Goal: Task Accomplishment & Management: Use online tool/utility

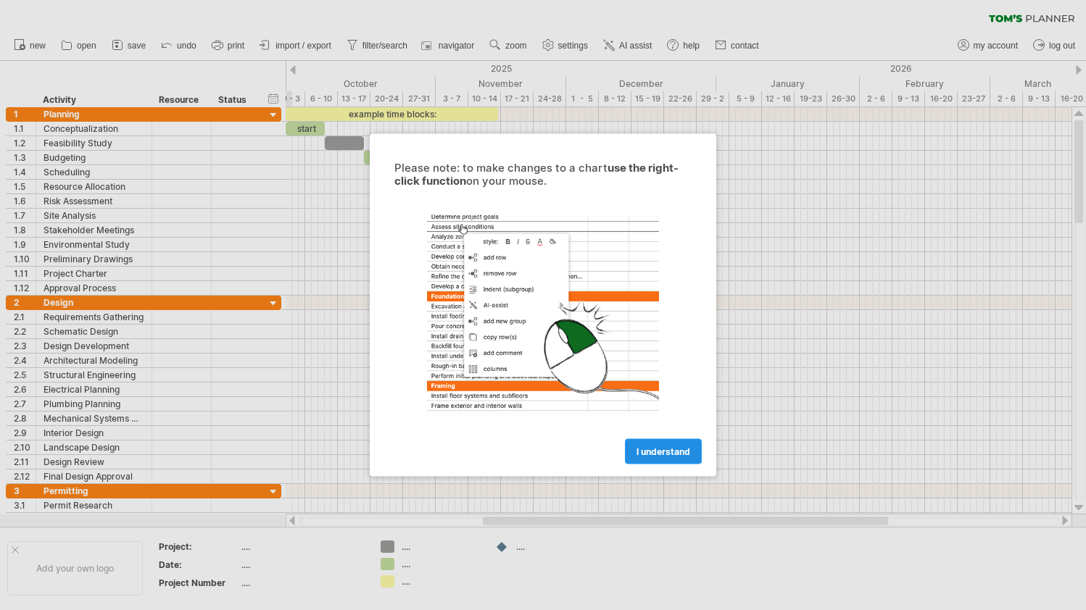
click at [668, 452] on span "I understand" at bounding box center [663, 451] width 54 height 11
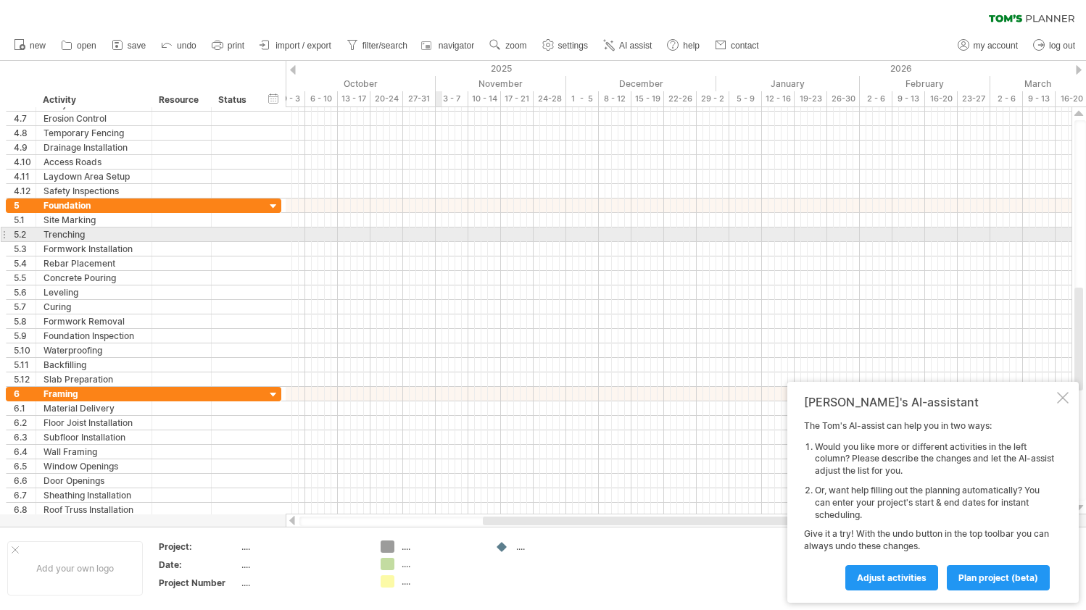
click at [438, 236] on div at bounding box center [679, 235] width 786 height 14
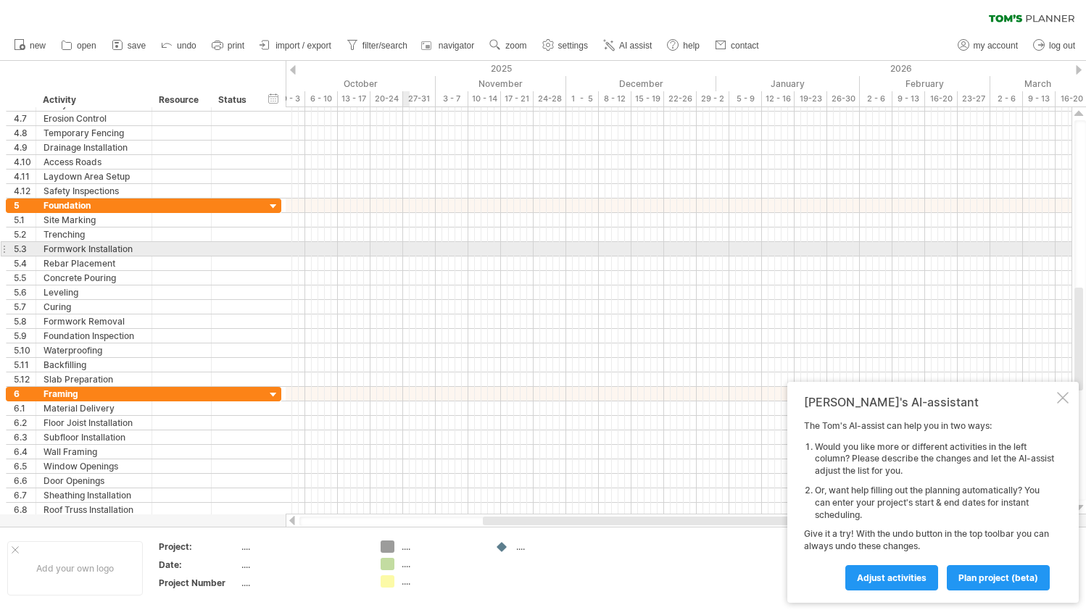
click at [405, 243] on div at bounding box center [679, 249] width 786 height 14
click at [383, 251] on div at bounding box center [679, 249] width 786 height 14
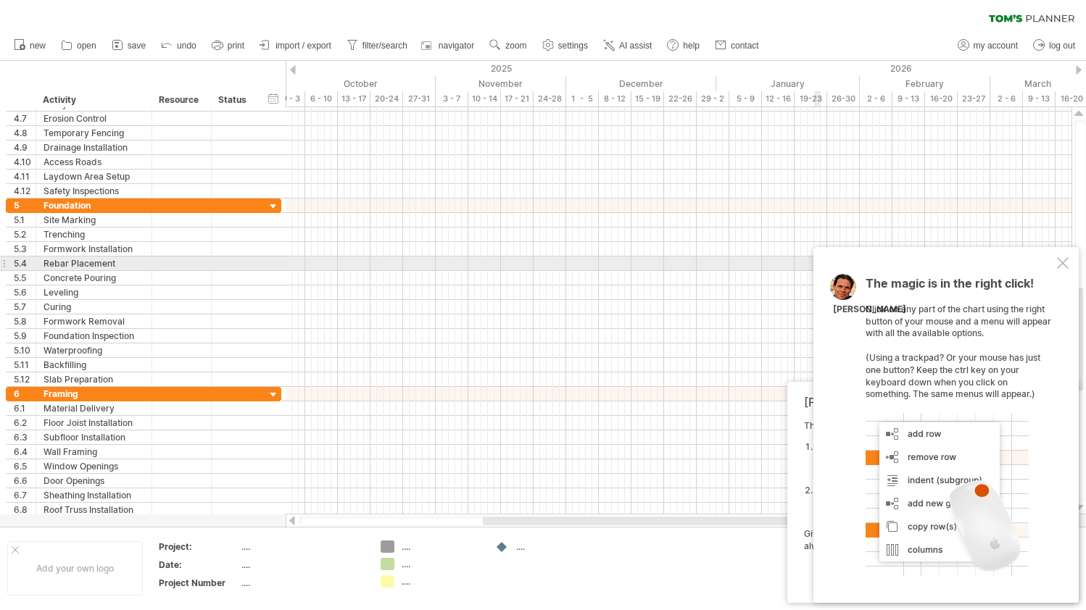
click at [1062, 269] on div at bounding box center [1063, 263] width 12 height 12
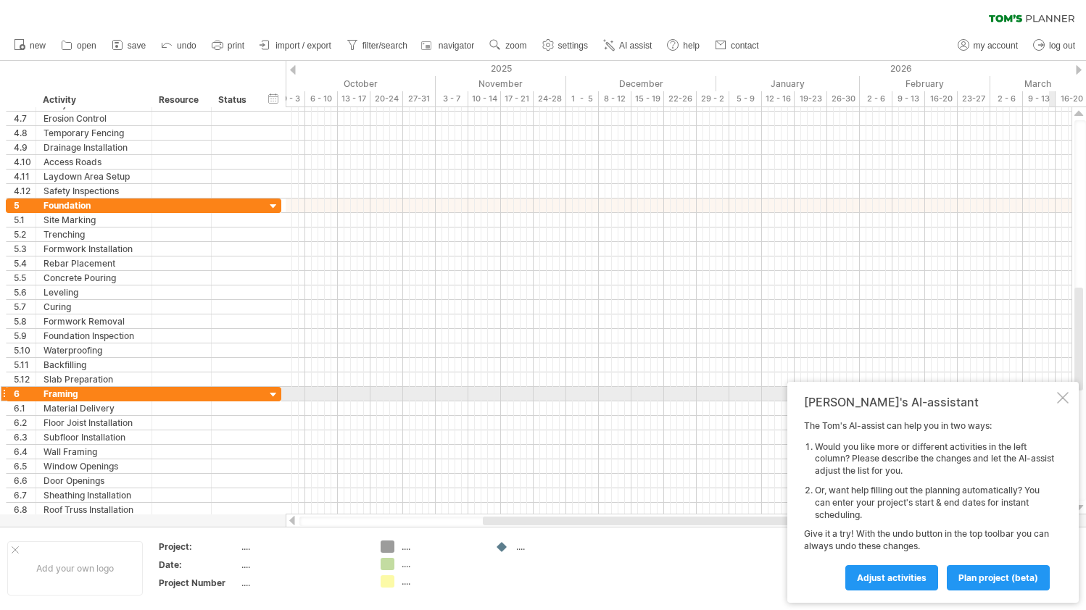
click at [1057, 401] on div at bounding box center [1063, 398] width 12 height 12
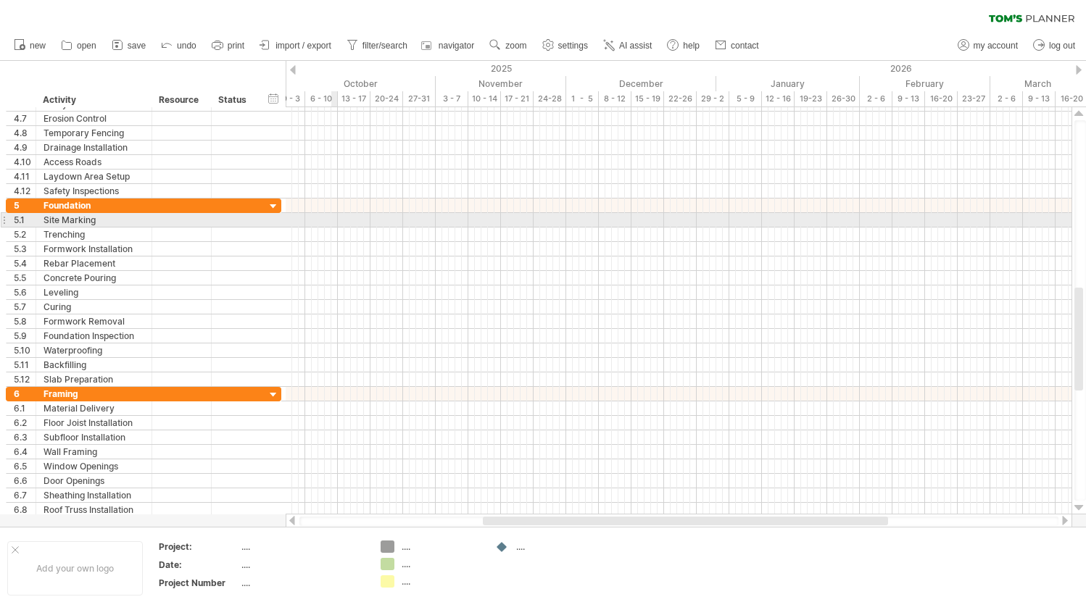
click at [337, 227] on div at bounding box center [679, 220] width 786 height 14
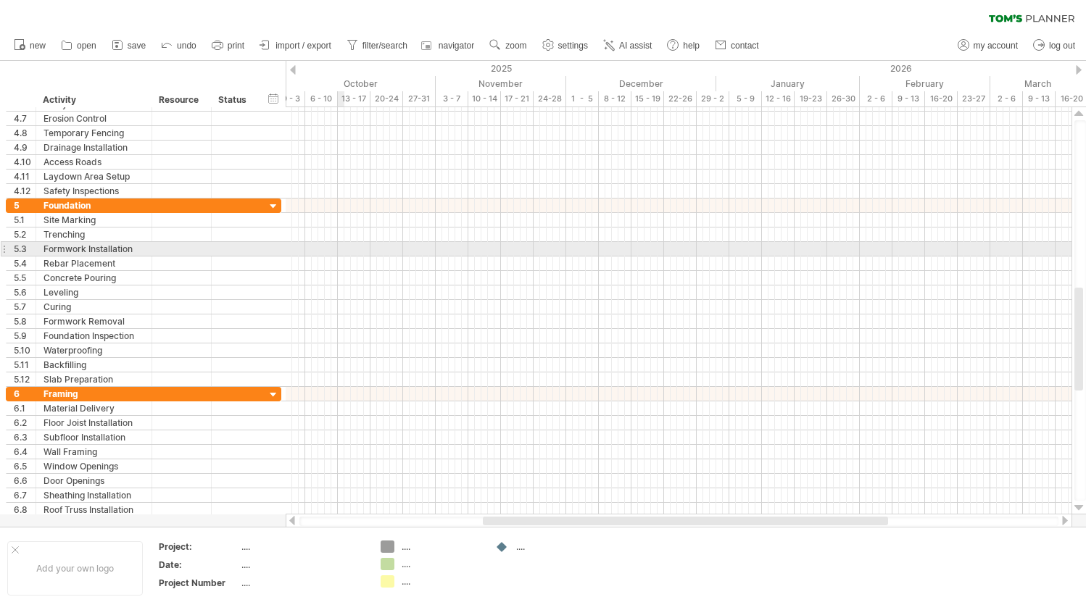
click at [341, 246] on div at bounding box center [679, 249] width 786 height 14
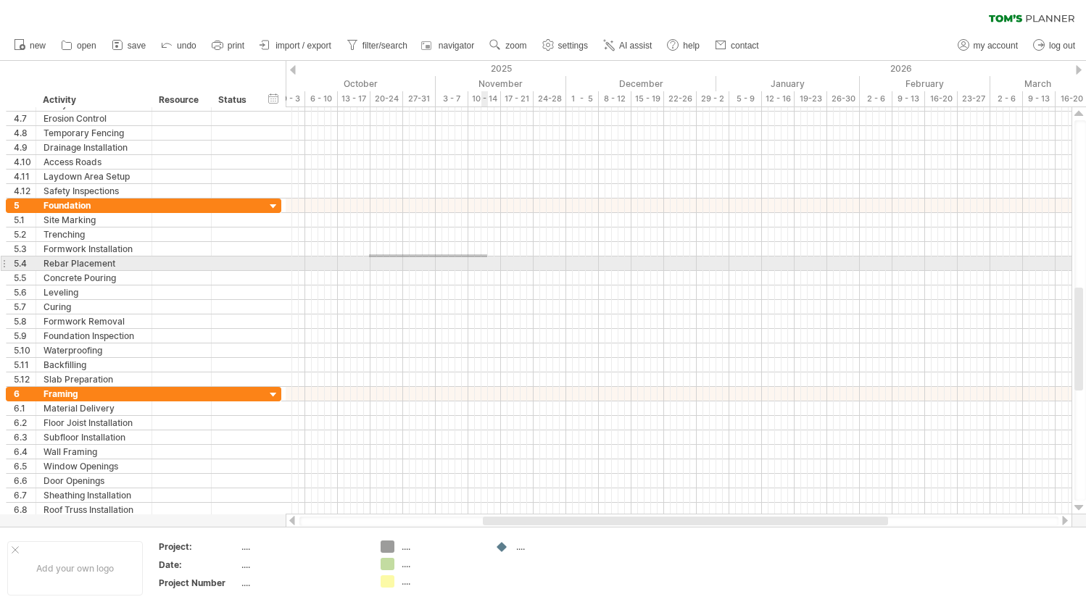
drag, startPoint x: 369, startPoint y: 254, endPoint x: 486, endPoint y: 254, distance: 116.7
click at [486, 254] on div at bounding box center [679, 249] width 786 height 14
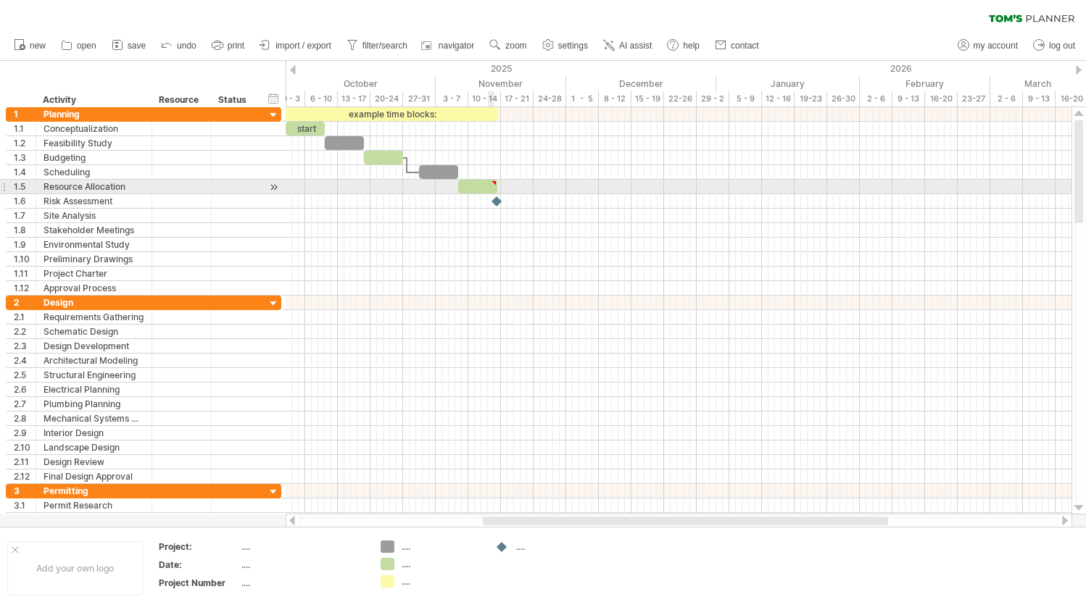
type textarea "**********"
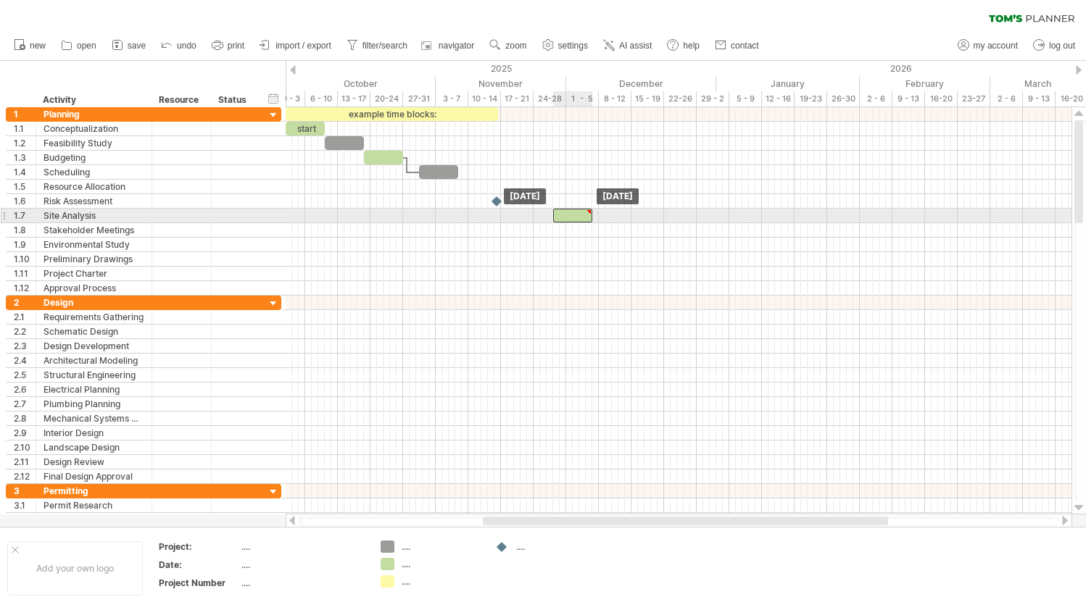
drag, startPoint x: 492, startPoint y: 188, endPoint x: 586, endPoint y: 216, distance: 97.5
drag, startPoint x: 493, startPoint y: 200, endPoint x: 523, endPoint y: 209, distance: 31.0
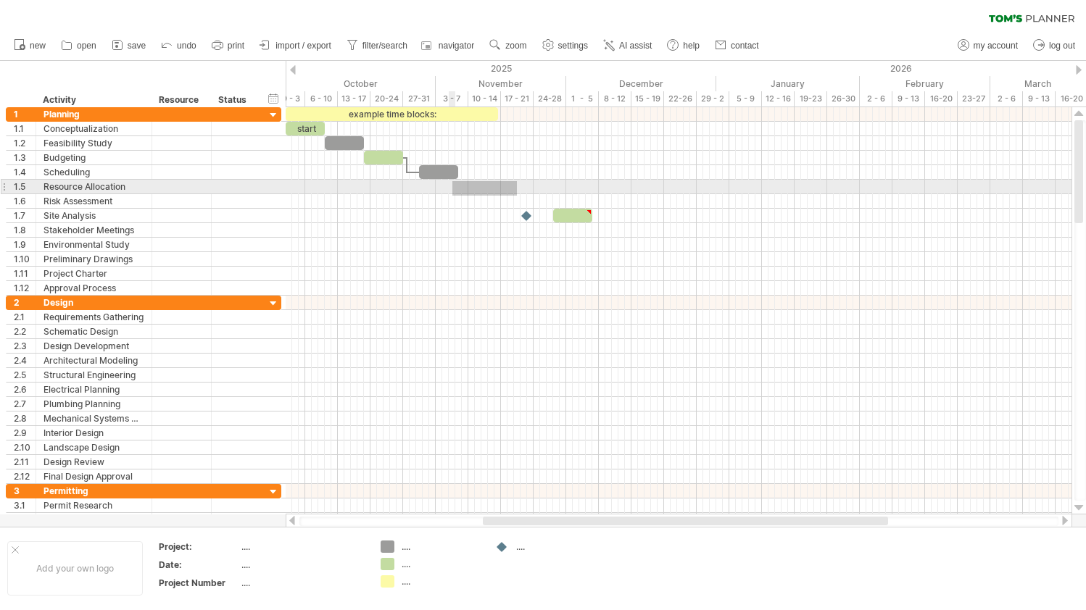
drag, startPoint x: 516, startPoint y: 194, endPoint x: 454, endPoint y: 181, distance: 62.8
click at [456, 248] on div at bounding box center [679, 245] width 786 height 14
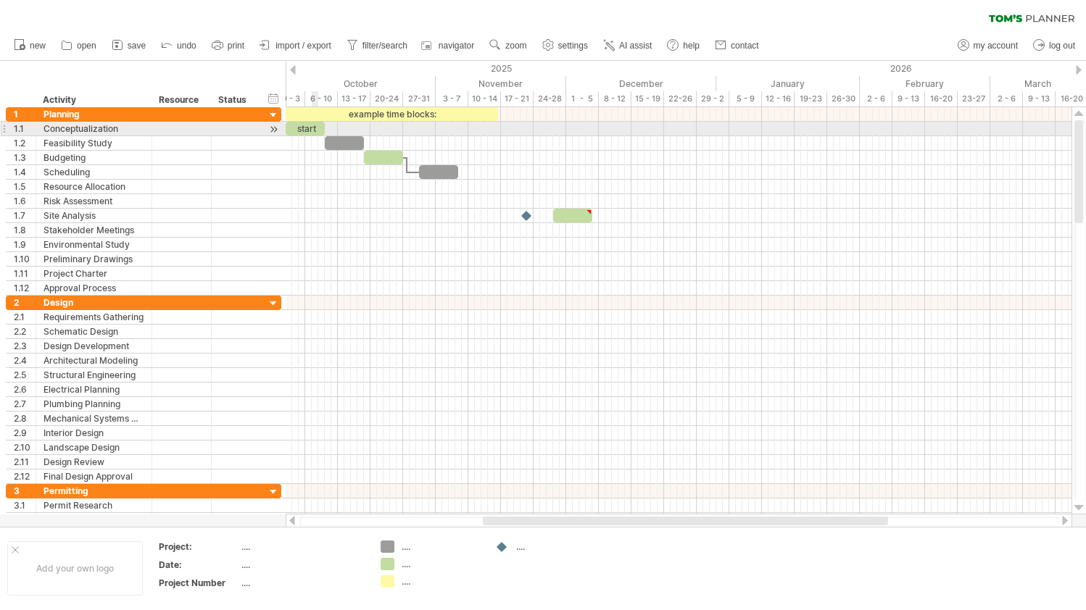
click at [312, 127] on div "start" at bounding box center [305, 129] width 39 height 14
click at [312, 127] on div "*****" at bounding box center [305, 129] width 39 height 14
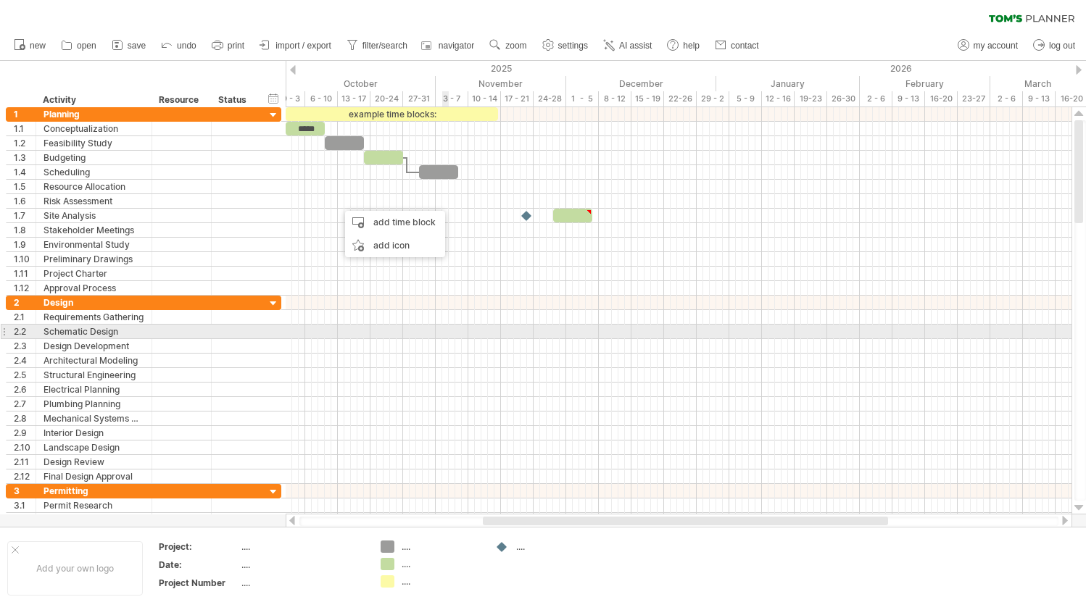
click at [444, 331] on div at bounding box center [679, 332] width 786 height 14
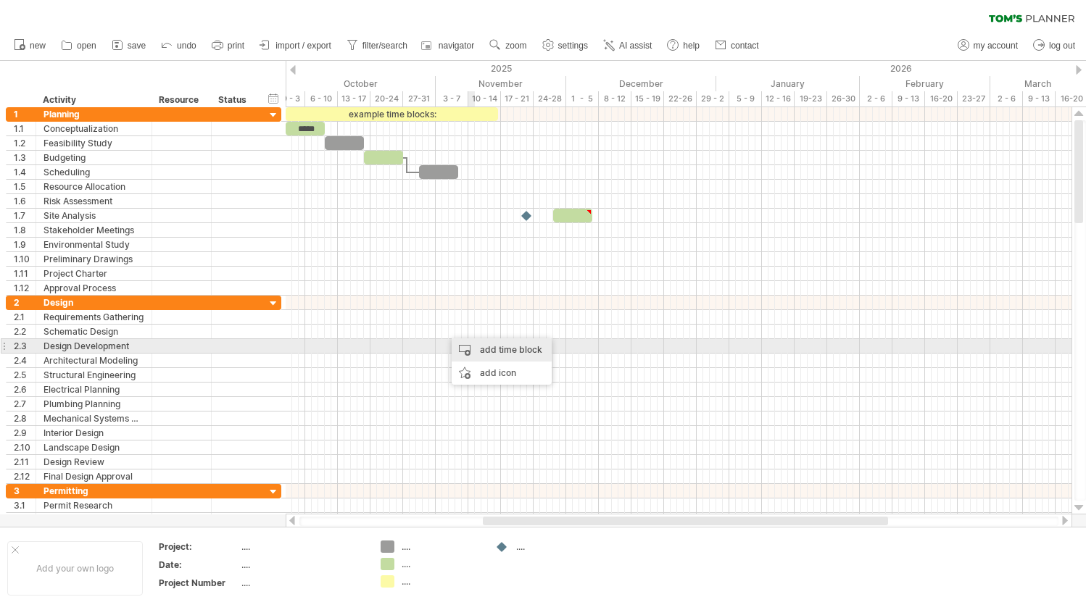
click at [491, 348] on div "add time block" at bounding box center [502, 349] width 100 height 23
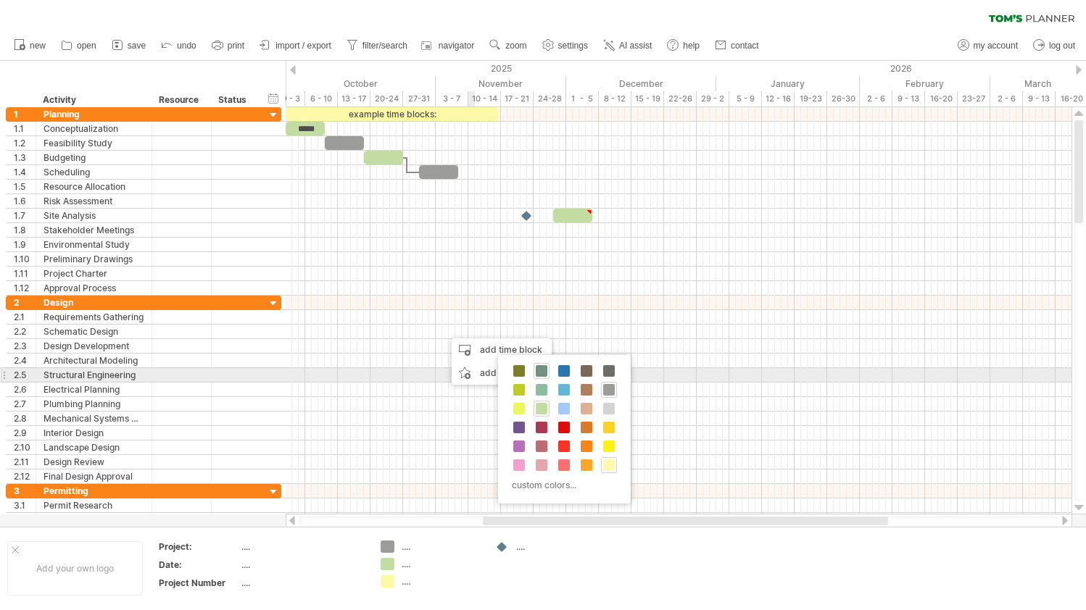
click at [544, 378] on div at bounding box center [541, 371] width 16 height 16
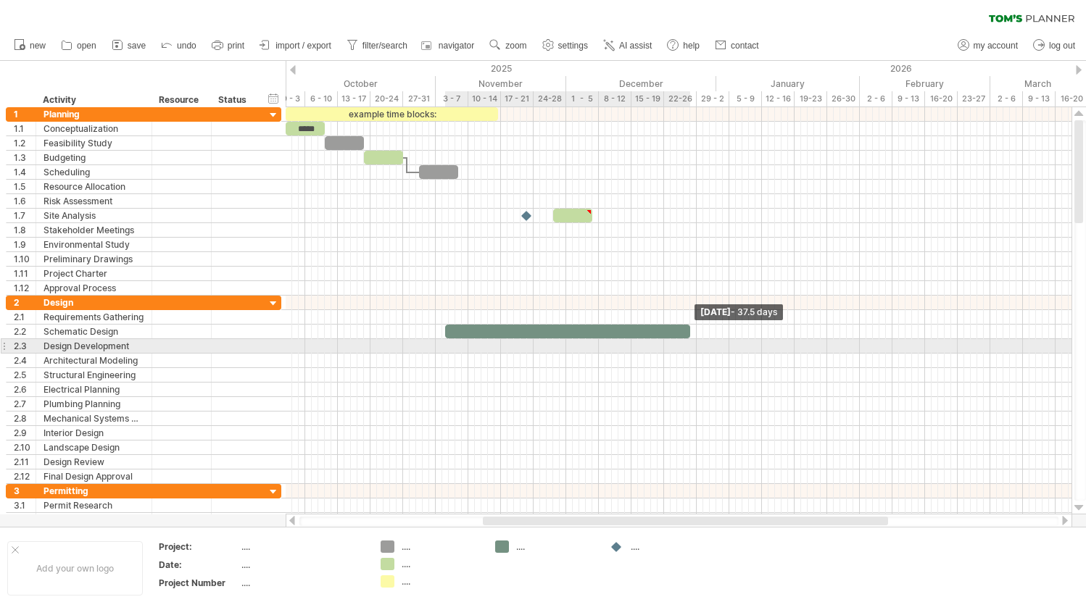
drag, startPoint x: 449, startPoint y: 333, endPoint x: 687, endPoint y: 336, distance: 238.5
click at [688, 338] on span at bounding box center [690, 332] width 6 height 14
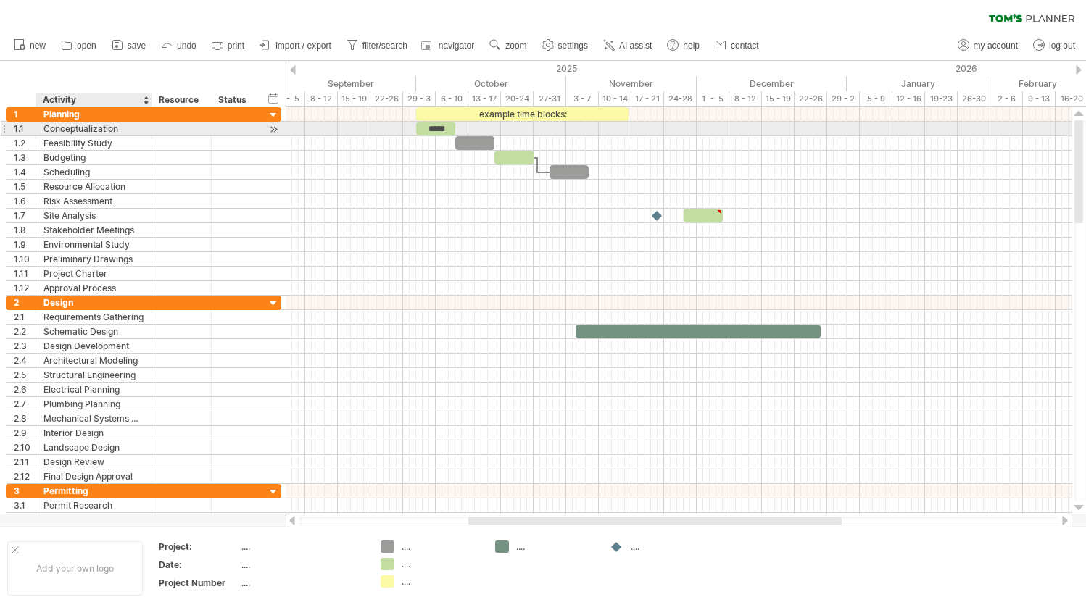
click at [88, 123] on div "Conceptualization" at bounding box center [93, 129] width 101 height 14
type input "**********"
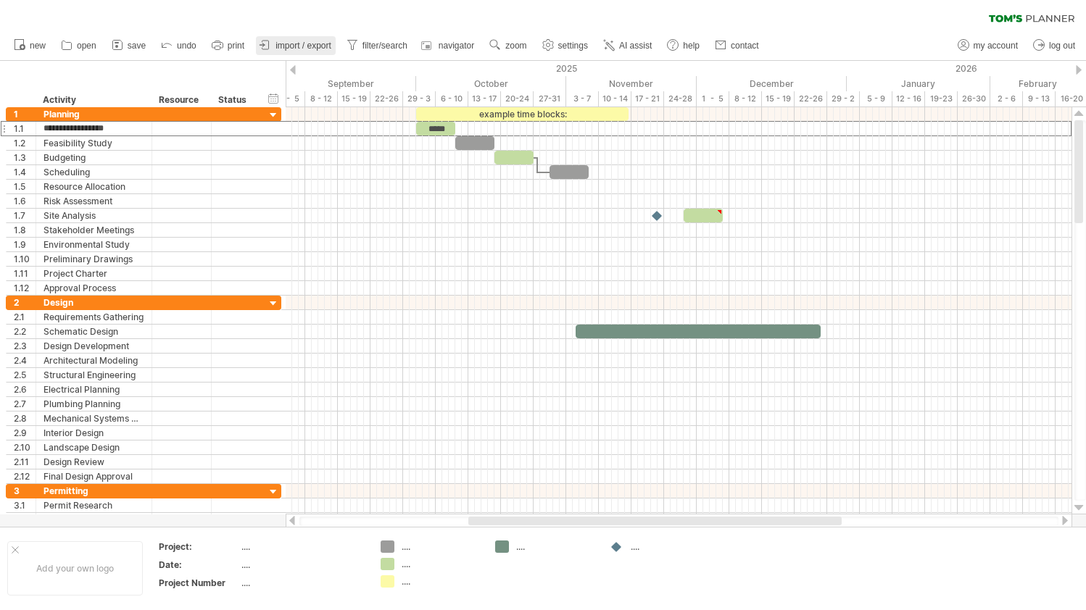
click at [281, 40] on link "import / export" at bounding box center [296, 45] width 80 height 19
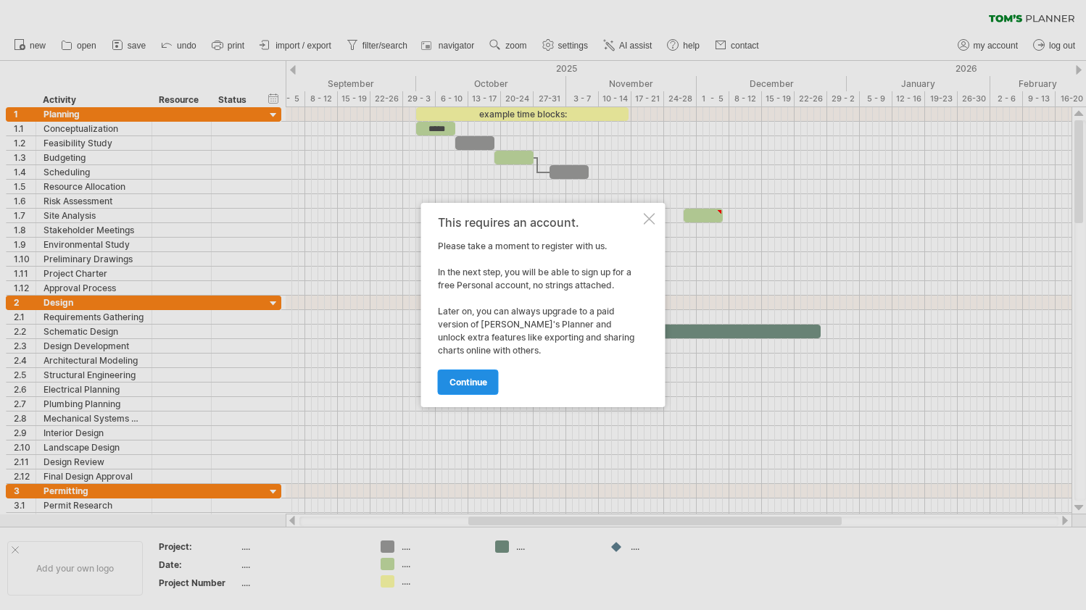
click at [479, 378] on span "continue" at bounding box center [468, 382] width 38 height 11
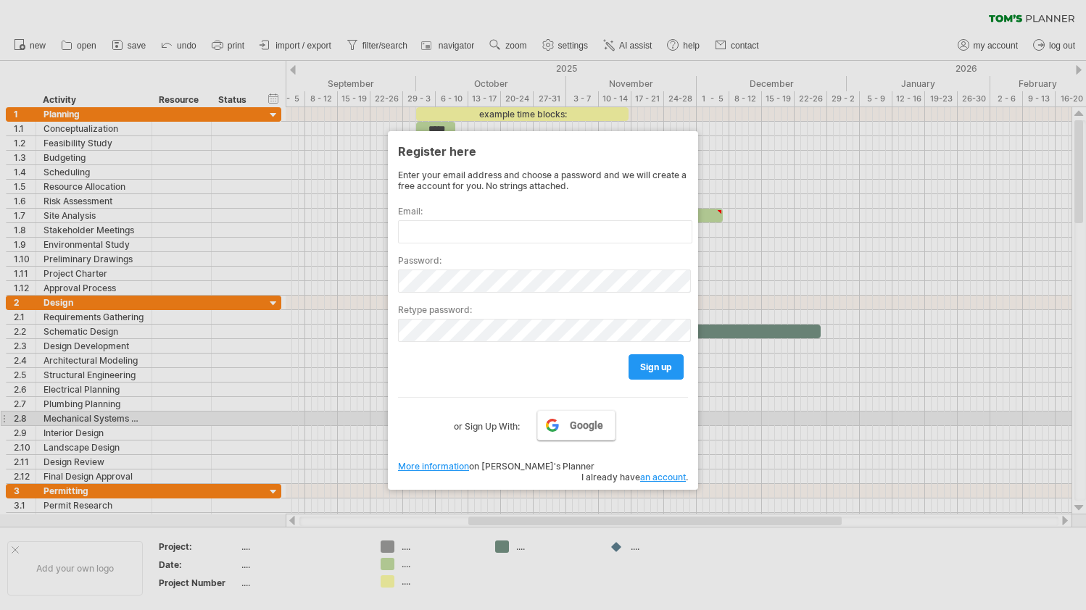
click at [579, 428] on span "Google" at bounding box center [586, 426] width 33 height 12
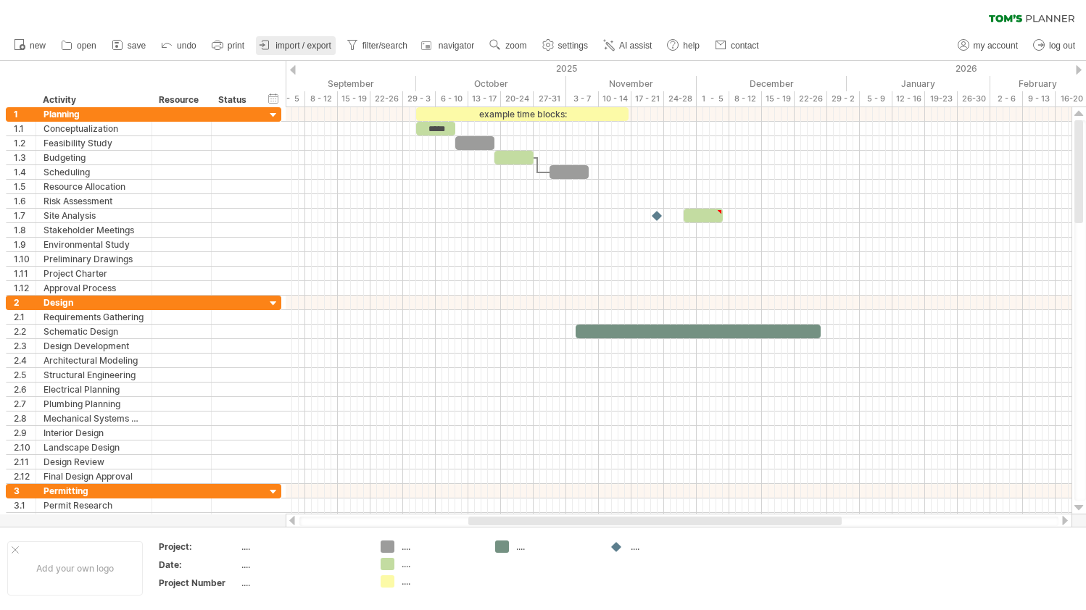
click at [317, 43] on span "import / export" at bounding box center [303, 46] width 56 height 10
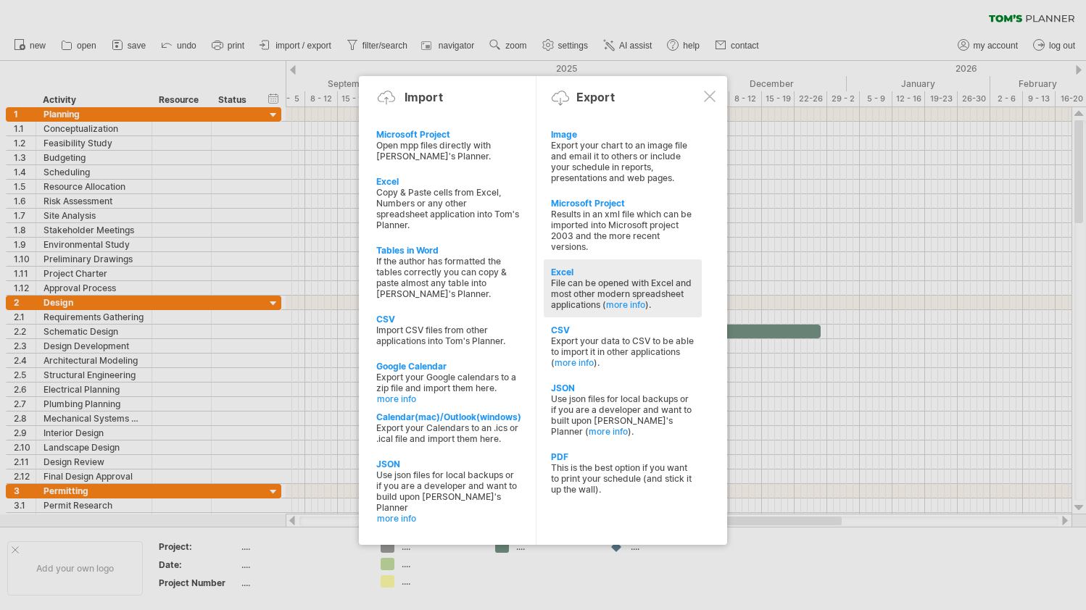
click at [562, 268] on div "Excel" at bounding box center [623, 272] width 144 height 11
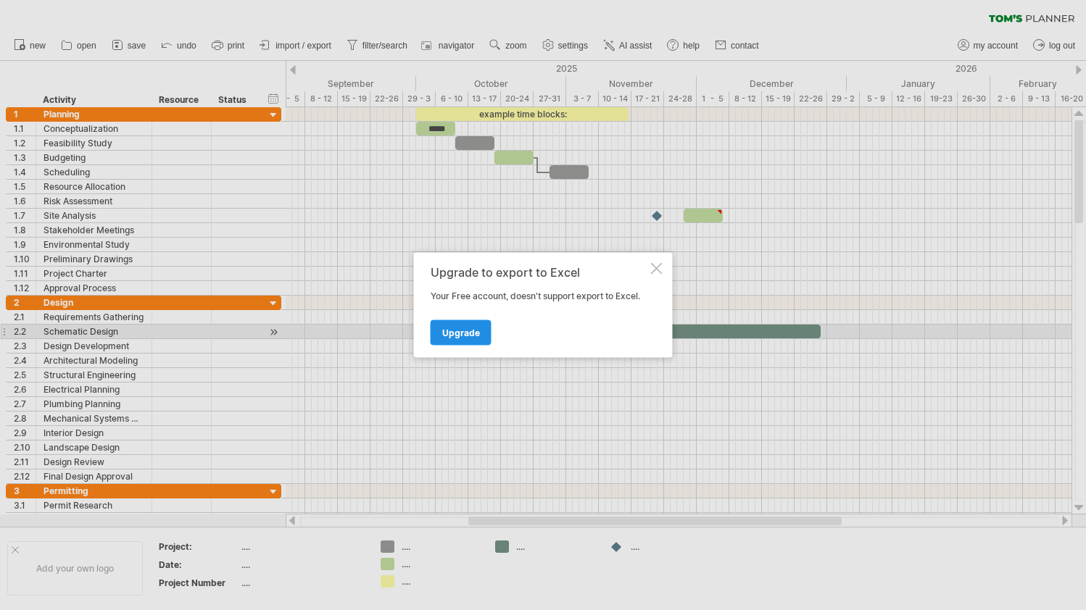
click at [456, 333] on span "Upgrade" at bounding box center [461, 333] width 38 height 11
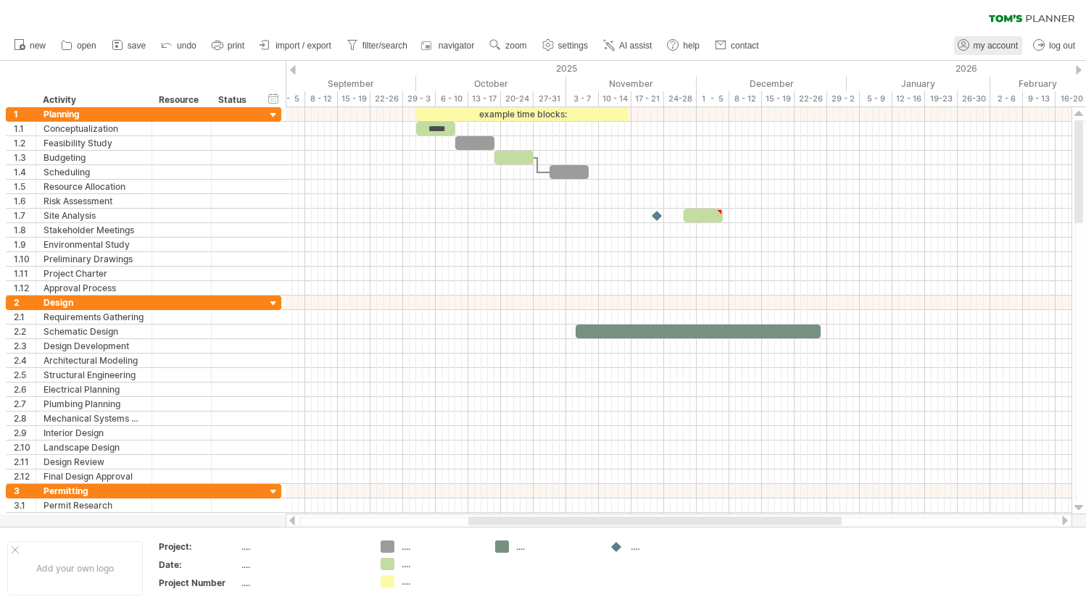
click at [984, 48] on span "my account" at bounding box center [995, 46] width 44 height 10
type input "**********"
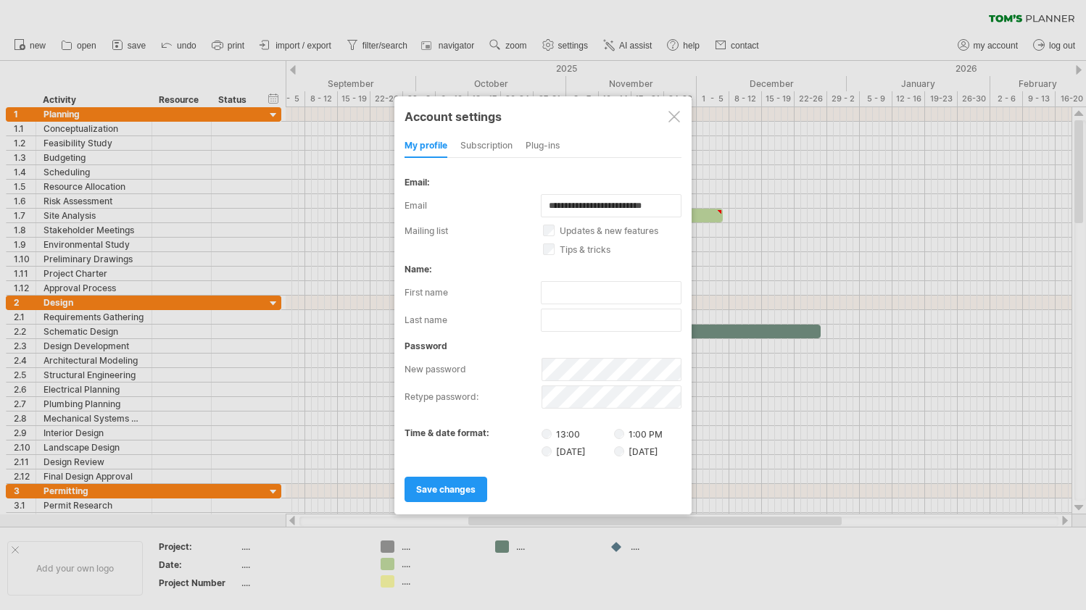
click at [670, 114] on div at bounding box center [674, 117] width 12 height 12
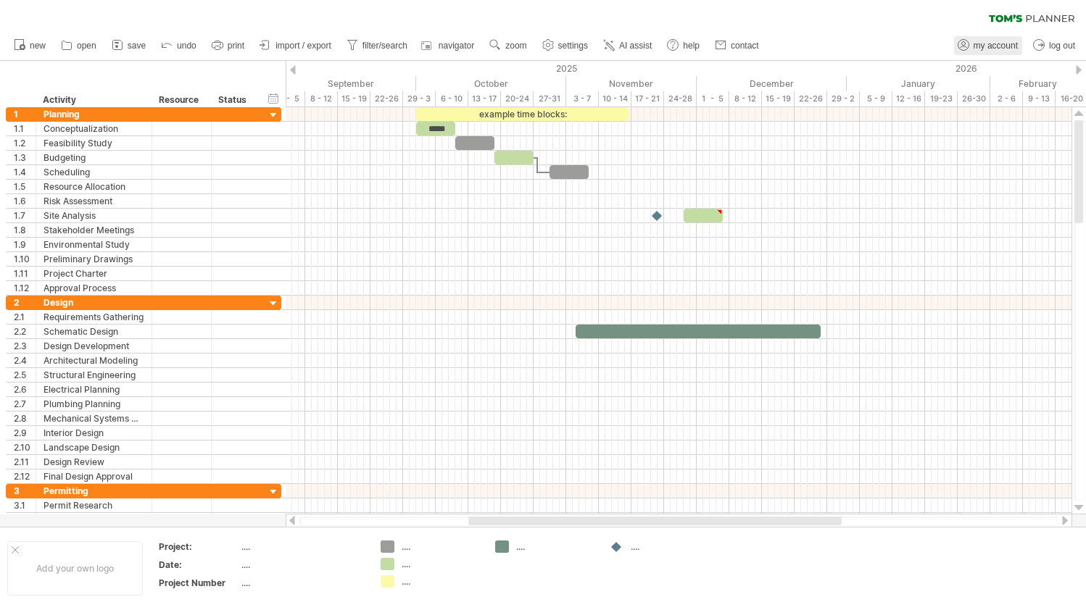
click at [1005, 49] on span "my account" at bounding box center [995, 46] width 44 height 10
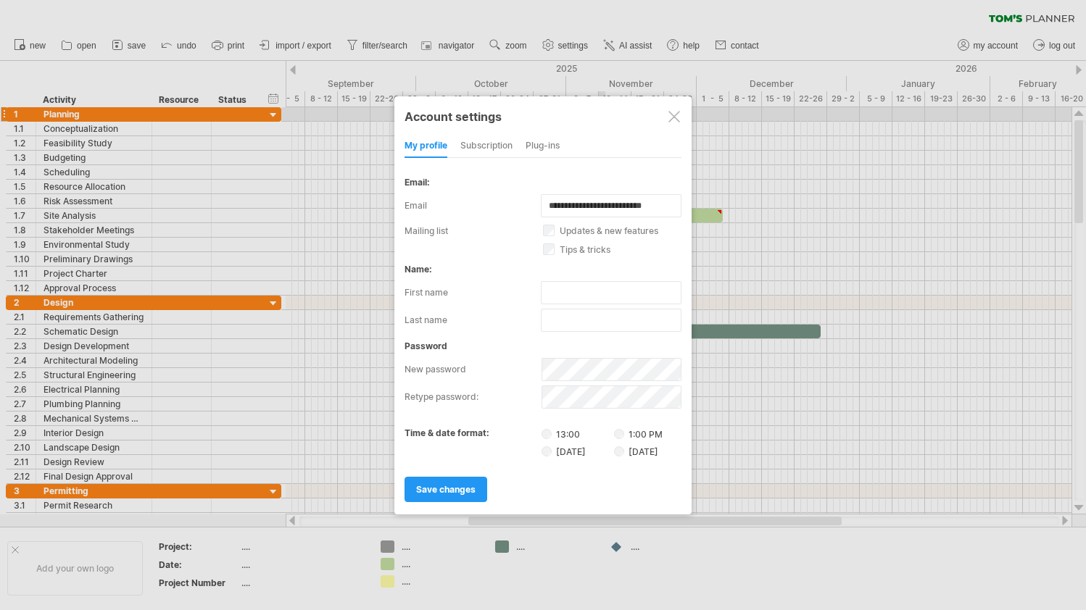
click at [483, 144] on div "subscription" at bounding box center [486, 146] width 52 height 23
